Goal: Information Seeking & Learning: Learn about a topic

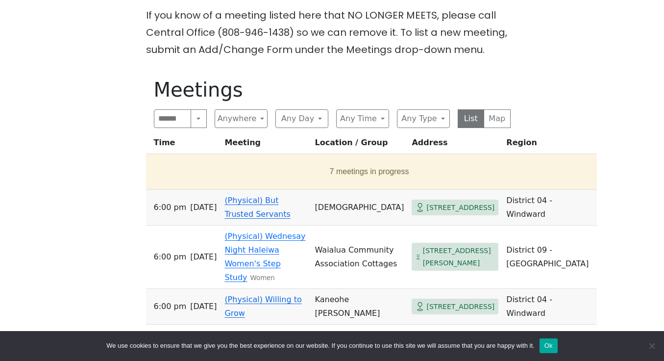
scroll to position [318, 0]
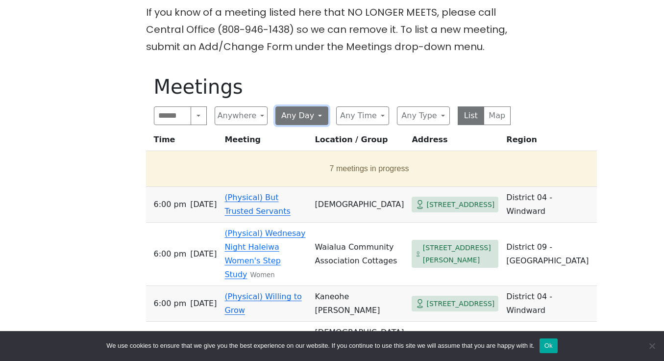
click at [311, 121] on button "Any Day" at bounding box center [301, 115] width 53 height 19
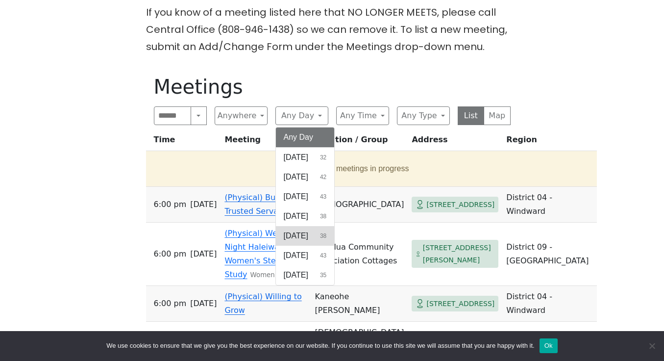
click at [308, 238] on span "[DATE]" at bounding box center [296, 236] width 25 height 12
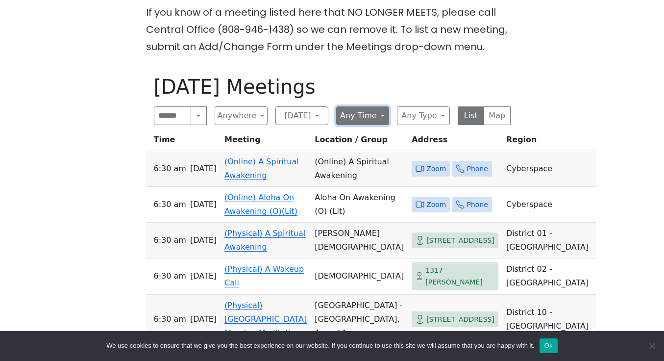
click at [370, 114] on button "Any Time" at bounding box center [362, 115] width 53 height 19
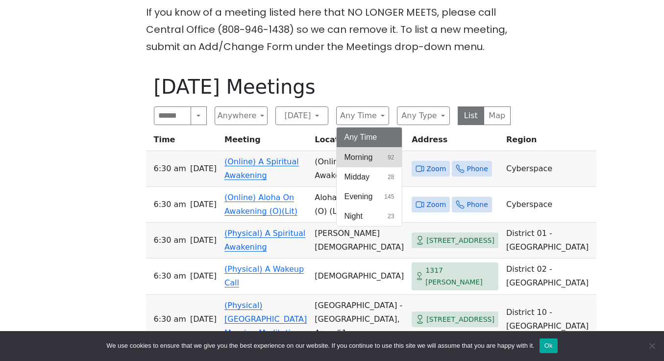
click at [375, 154] on button "Morning 92" at bounding box center [370, 158] width 66 height 20
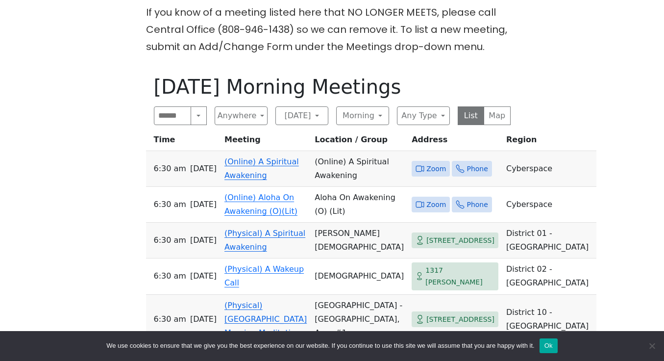
click at [554, 145] on div "Freedom from Bondage (was Sundays, noon, [GEOGRAPHIC_DATA]) has been cancelled …" at bounding box center [332, 247] width 598 height 579
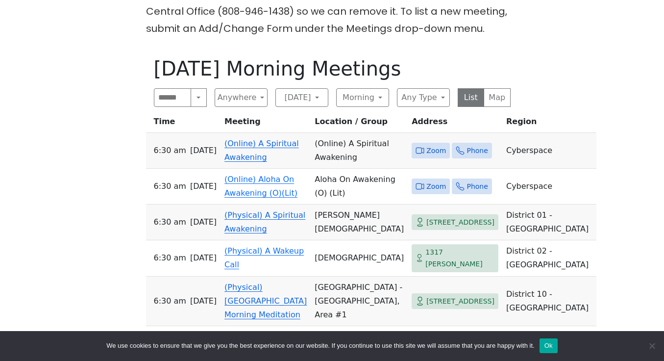
scroll to position [336, 0]
click at [239, 95] on button "Anywhere" at bounding box center [241, 97] width 53 height 19
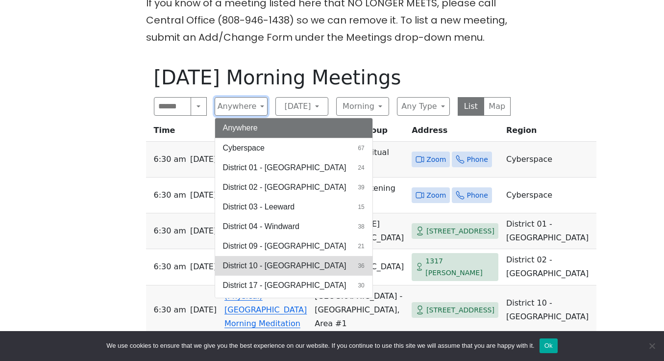
scroll to position [308, 0]
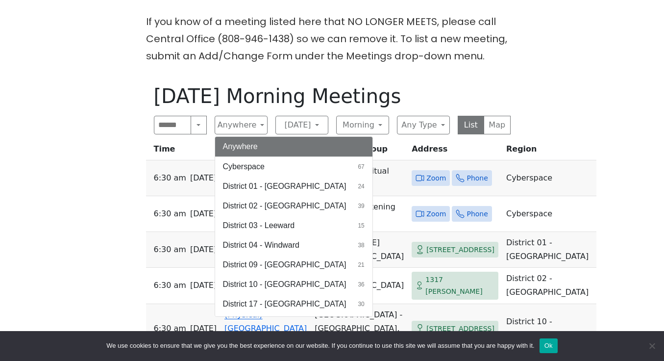
click at [283, 149] on button "Anywhere" at bounding box center [293, 147] width 157 height 20
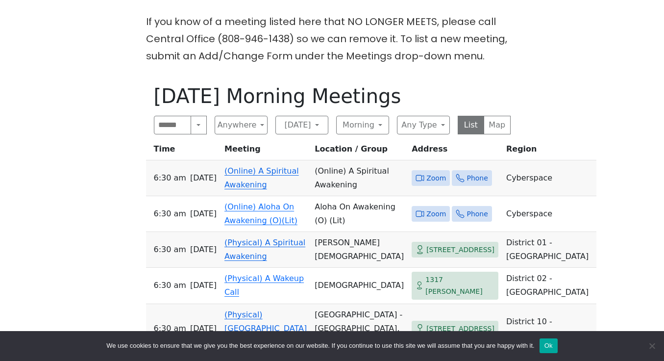
click at [547, 180] on div "Freedom from Bondage (was Sundays, noon, [GEOGRAPHIC_DATA]) has been cancelled …" at bounding box center [332, 256] width 598 height 579
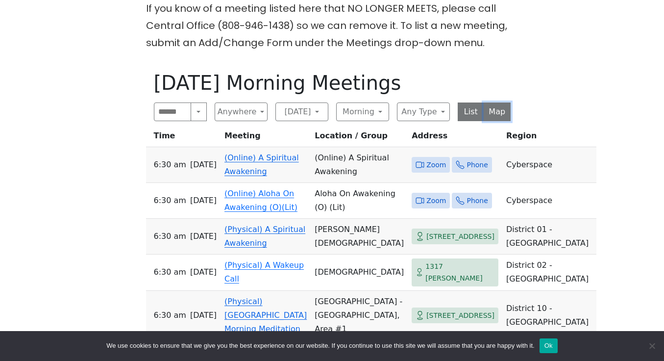
click at [503, 113] on button "Map" at bounding box center [497, 111] width 27 height 19
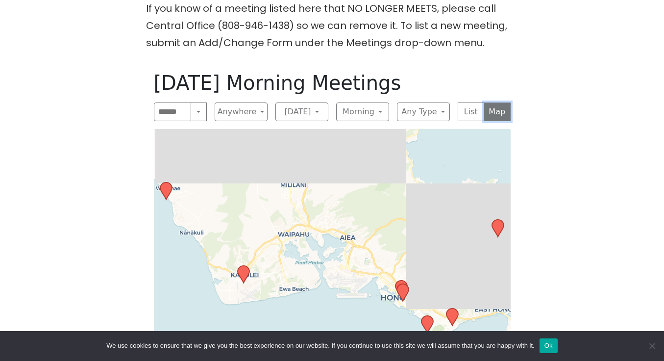
scroll to position [374, 0]
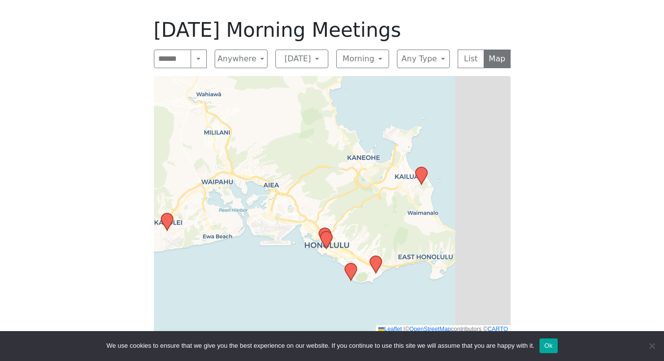
drag, startPoint x: 468, startPoint y: 182, endPoint x: 352, endPoint y: 187, distance: 115.3
click at [352, 187] on div "Leaflet | © OpenStreetMap contributors © CARTO" at bounding box center [332, 204] width 357 height 257
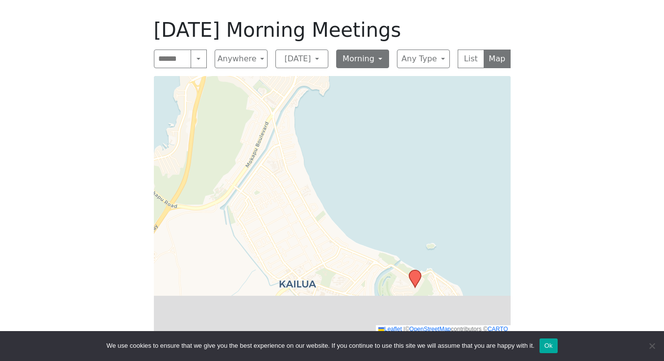
drag, startPoint x: 366, startPoint y: 198, endPoint x: 350, endPoint y: 63, distance: 136.7
click at [350, 63] on div "[DATE] Morning Meetings Search Near Location Near Me Anywhere Anywhere Cyberspa…" at bounding box center [332, 175] width 372 height 331
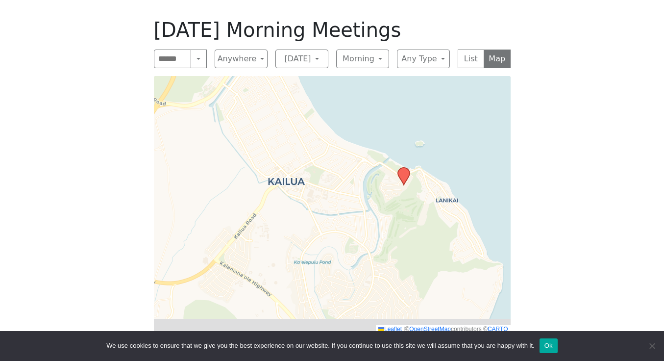
drag, startPoint x: 379, startPoint y: 177, endPoint x: 379, endPoint y: 85, distance: 92.1
click at [379, 85] on div "Leaflet | © OpenStreetMap contributors © CARTO" at bounding box center [332, 204] width 357 height 257
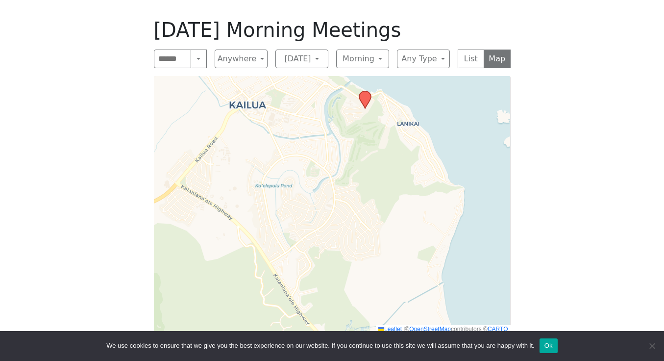
drag, startPoint x: 394, startPoint y: 197, endPoint x: 365, endPoint y: 143, distance: 60.7
click at [365, 143] on div "Leaflet | © OpenStreetMap contributors © CARTO" at bounding box center [332, 204] width 357 height 257
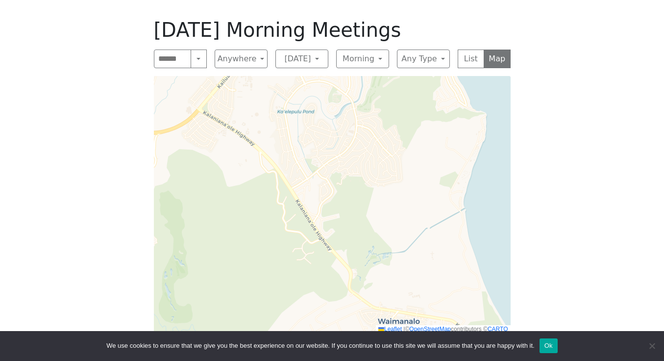
drag, startPoint x: 391, startPoint y: 102, endPoint x: 381, endPoint y: 246, distance: 143.4
click at [381, 246] on div "Leaflet | © OpenStreetMap contributors © CARTO" at bounding box center [332, 204] width 357 height 257
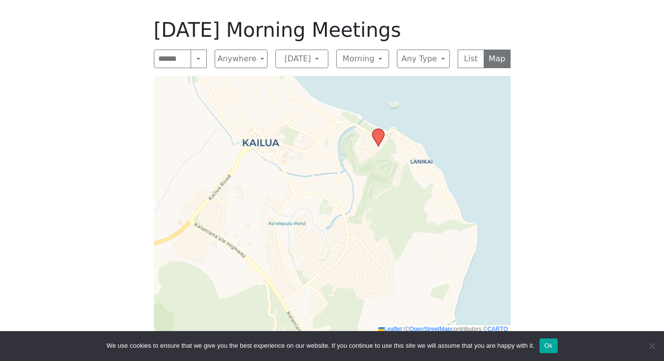
click at [381, 130] on icon at bounding box center [378, 137] width 12 height 17
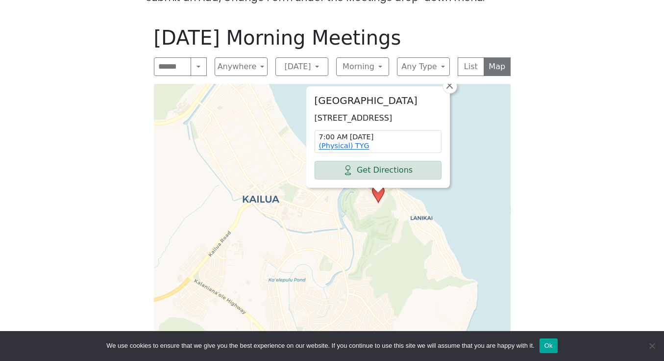
scroll to position [365, 0]
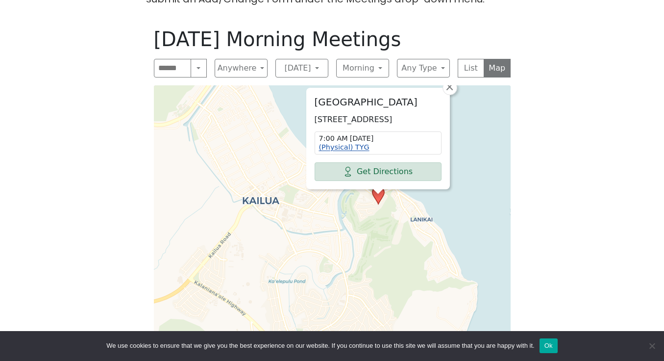
click at [359, 148] on link "(Physical) TYG" at bounding box center [344, 147] width 50 height 8
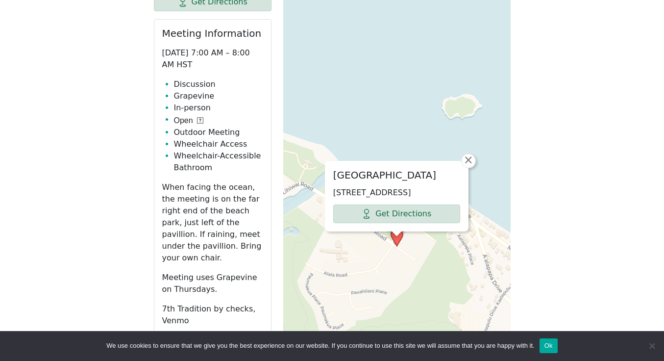
scroll to position [375, 0]
